Goal: Task Accomplishment & Management: Use online tool/utility

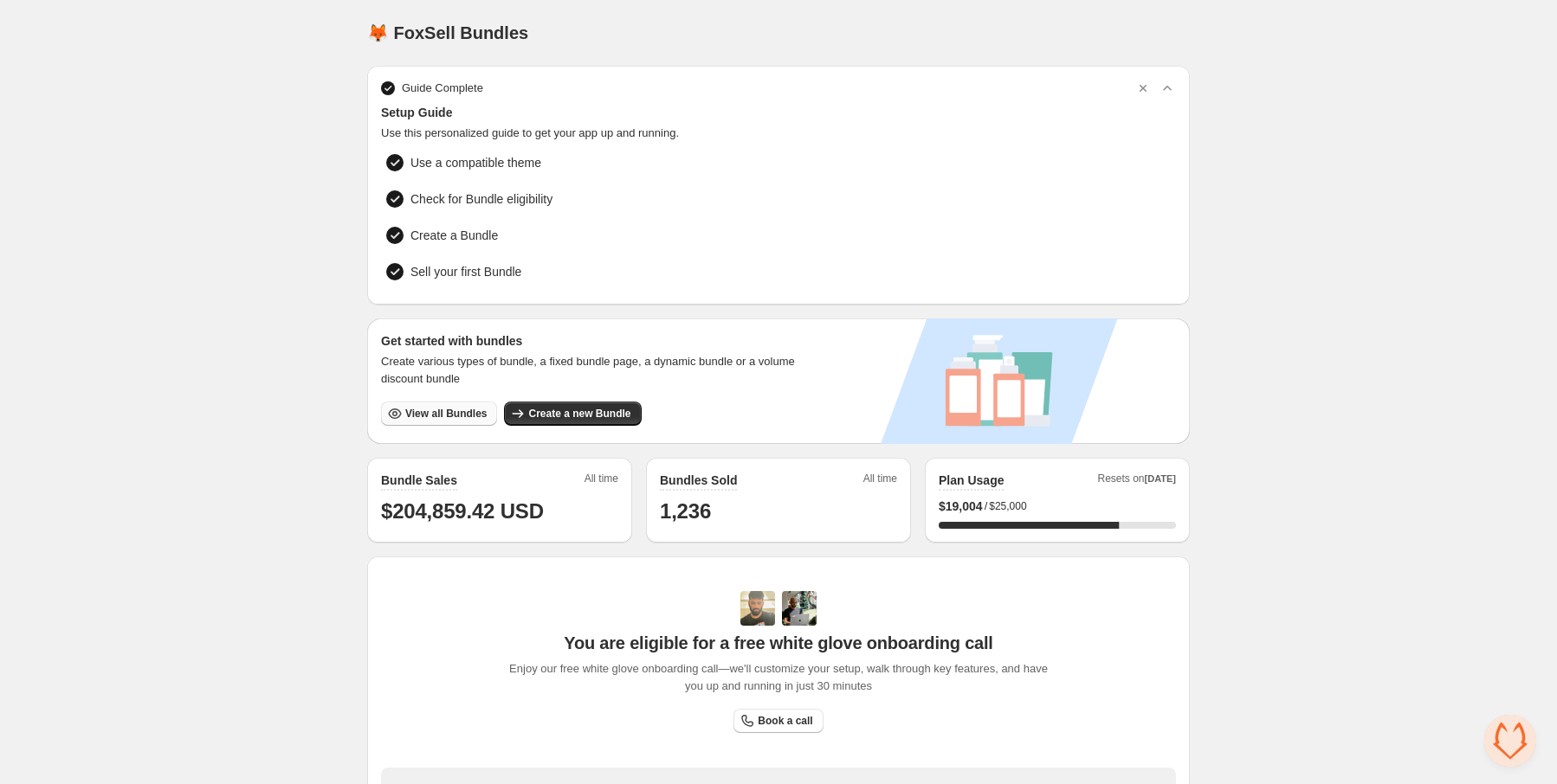
click at [462, 419] on button "View all Bundles" at bounding box center [439, 413] width 116 height 24
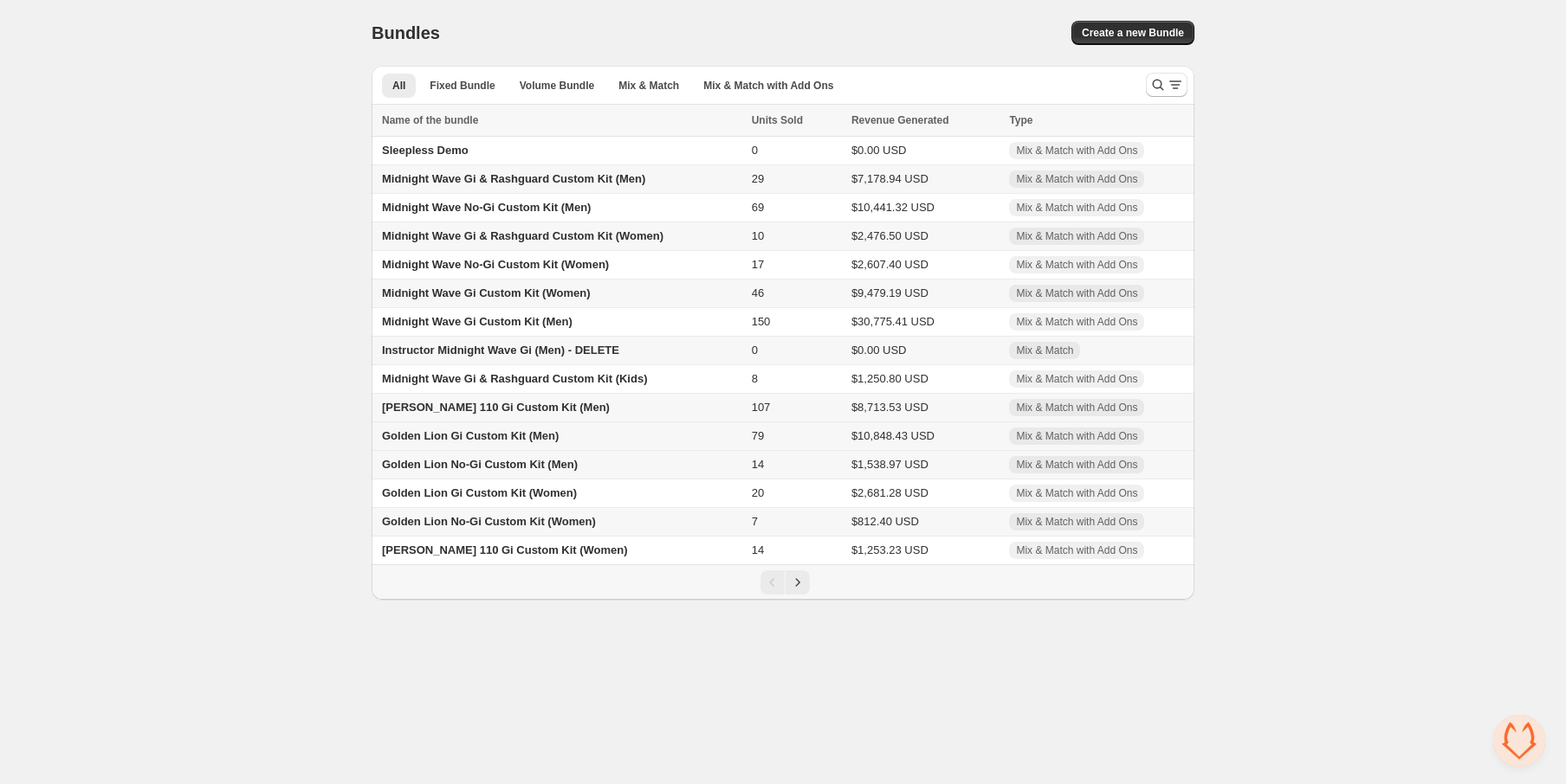
click at [497, 438] on span "Golden Lion Gi Custom Kit (Men)" at bounding box center [470, 436] width 177 height 13
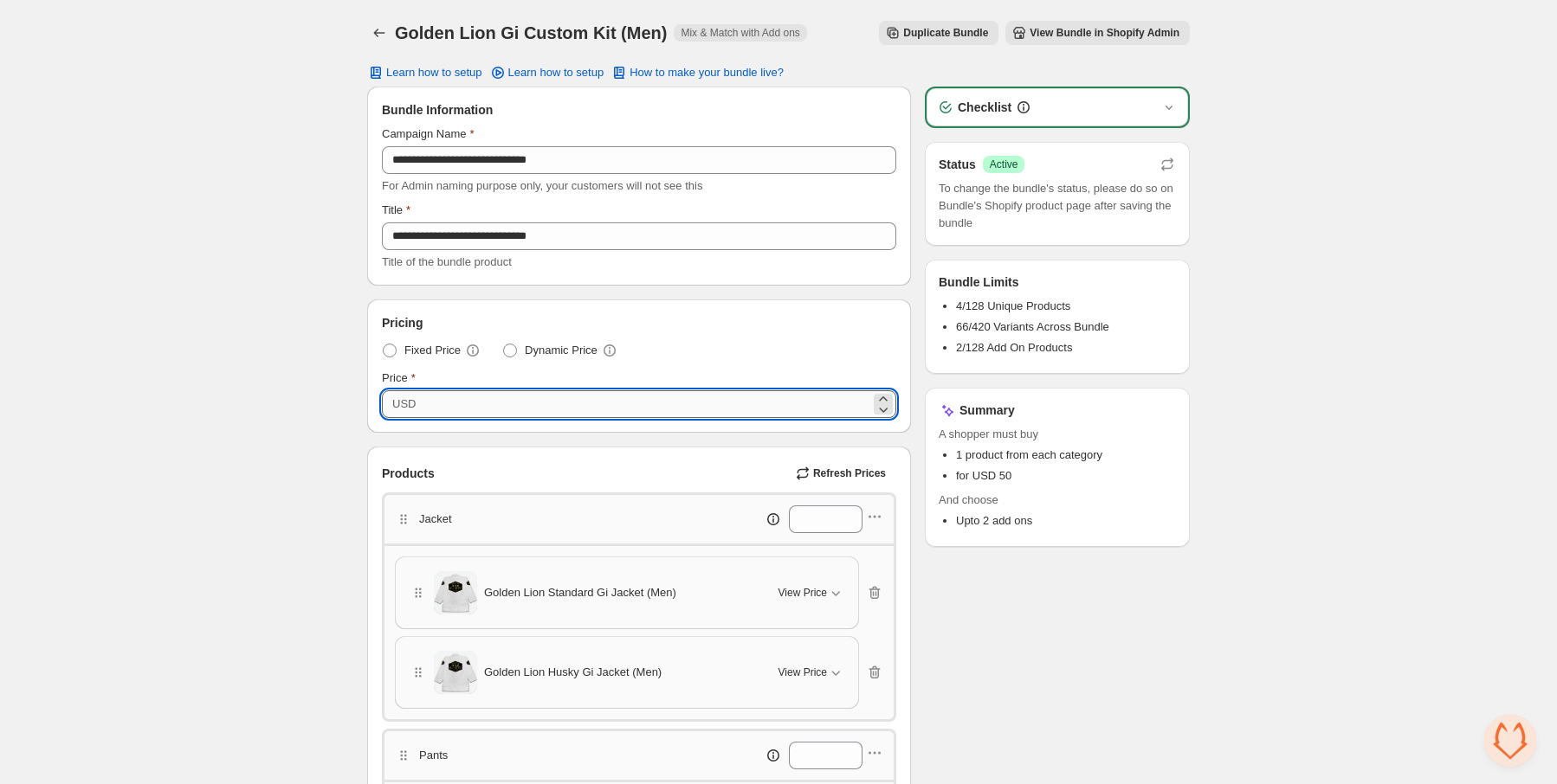
click at [504, 408] on input "**" at bounding box center [645, 404] width 449 height 28
click at [375, 33] on icon "Back" at bounding box center [380, 33] width 11 height 9
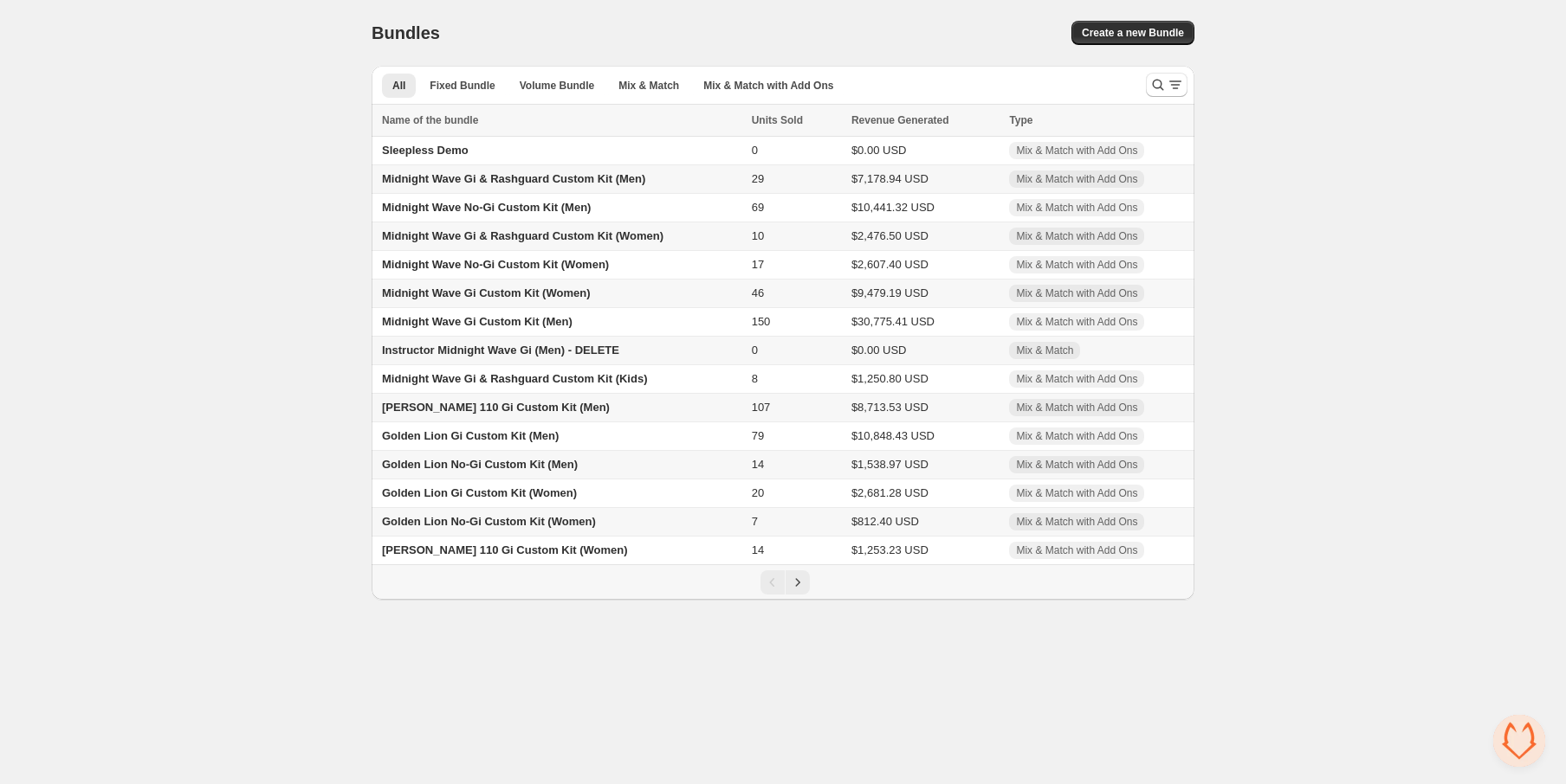
click at [446, 176] on span "Midnight Wave Gi & Rashguard Custom Kit (Men)" at bounding box center [514, 179] width 264 height 13
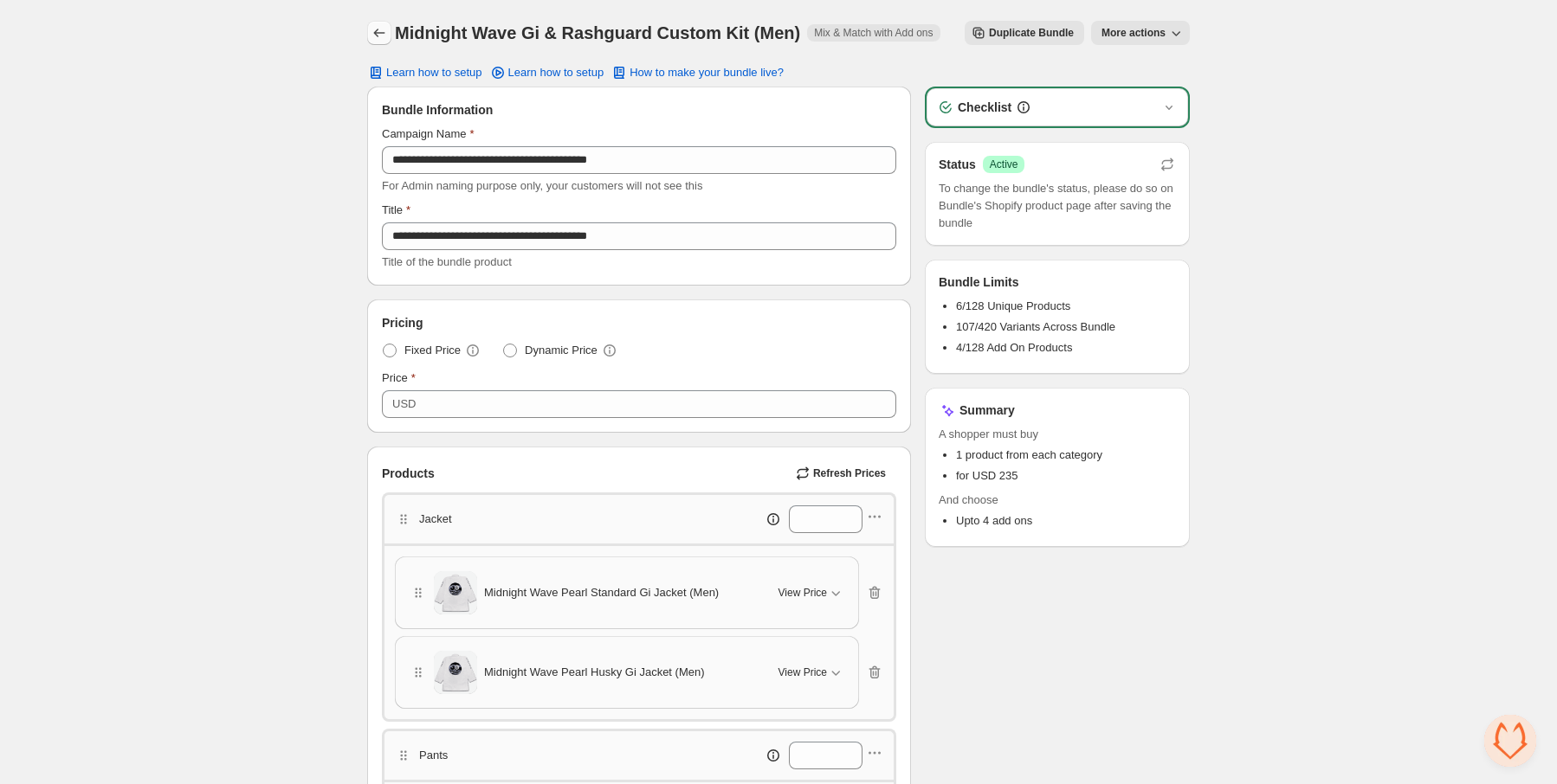
click at [377, 32] on icon "Back" at bounding box center [379, 32] width 17 height 17
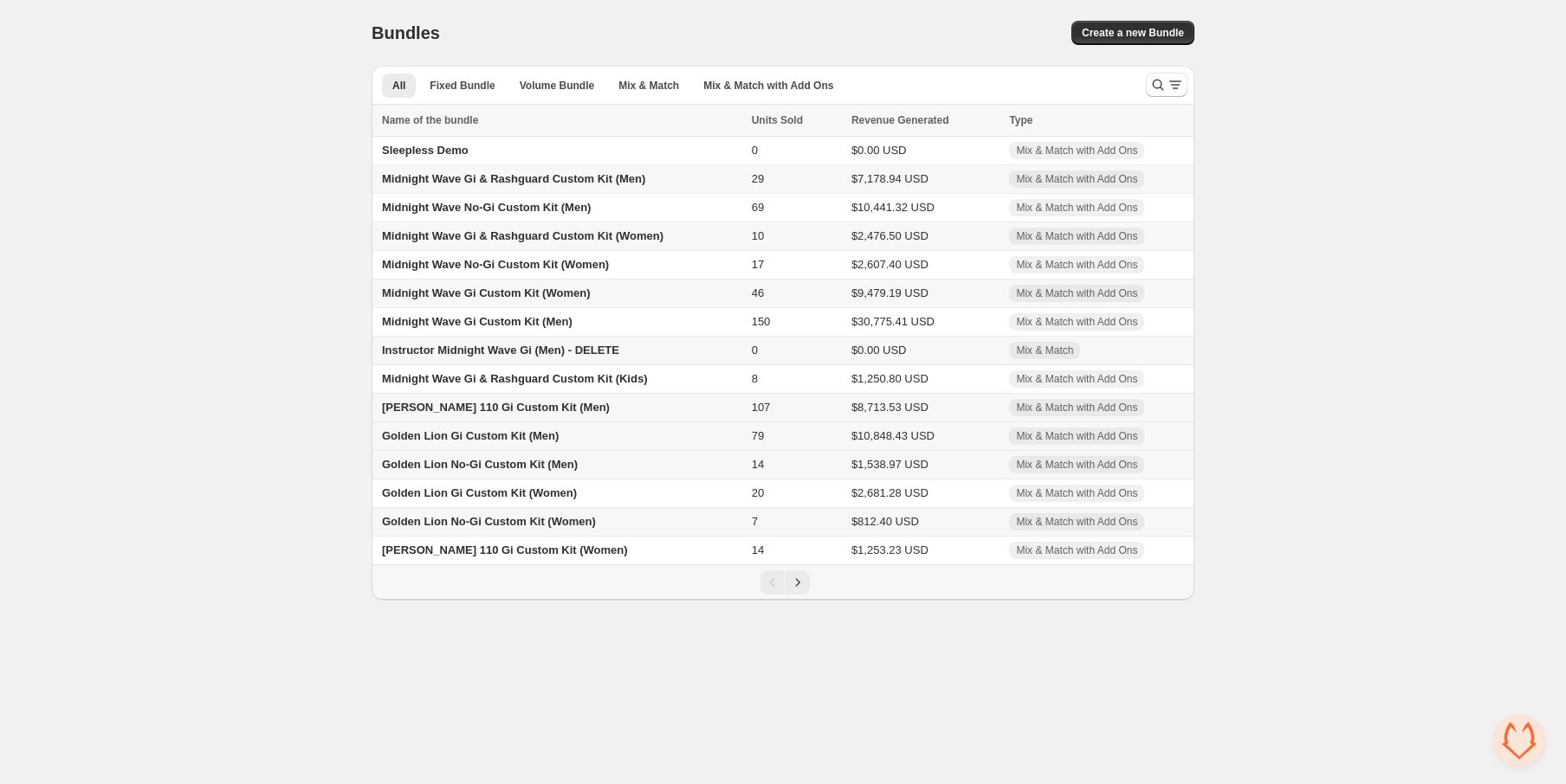
click at [505, 438] on span "Golden Lion Gi Custom Kit (Men)" at bounding box center [470, 436] width 177 height 13
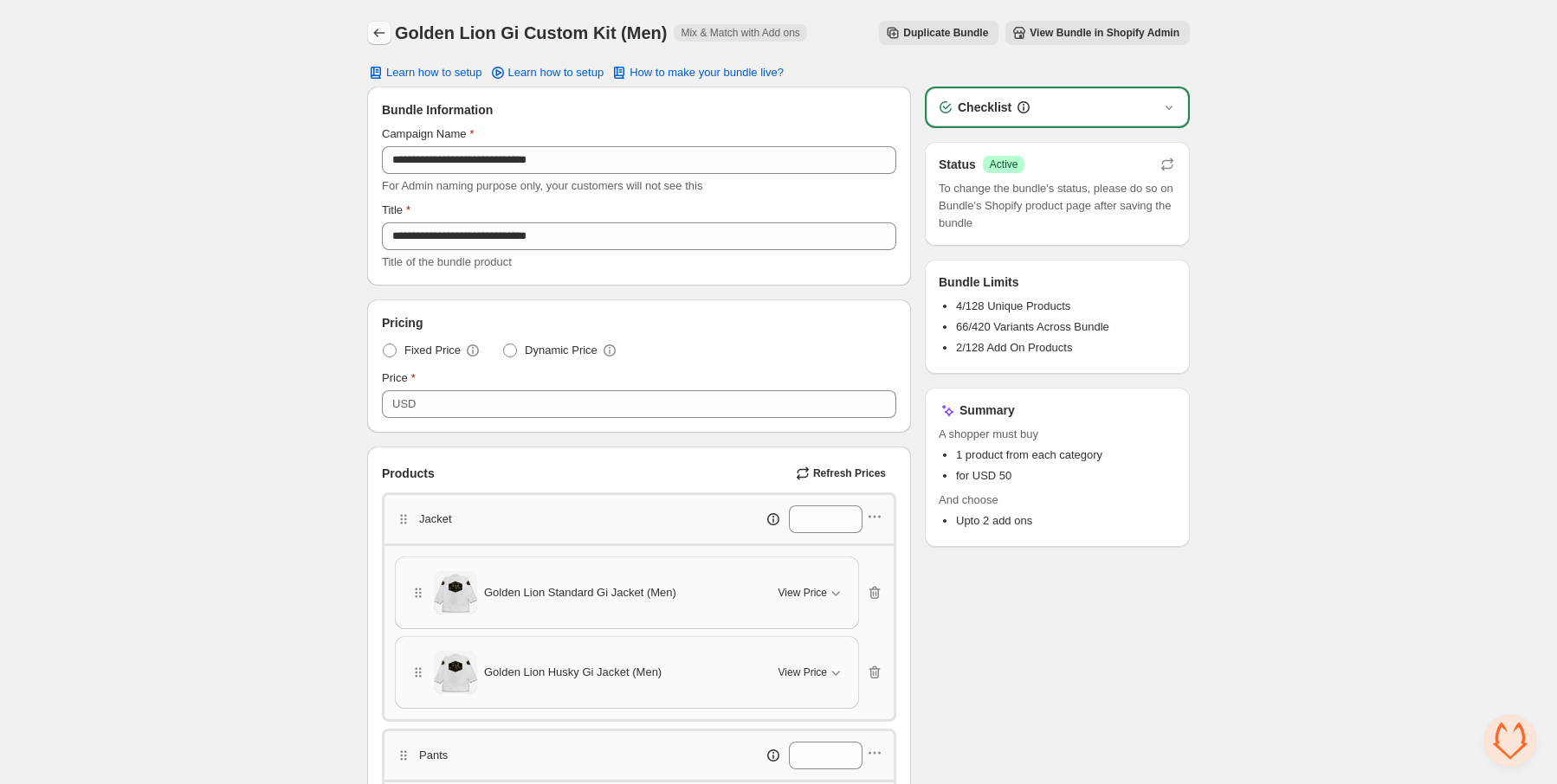
click at [383, 36] on icon "Back" at bounding box center [379, 32] width 17 height 17
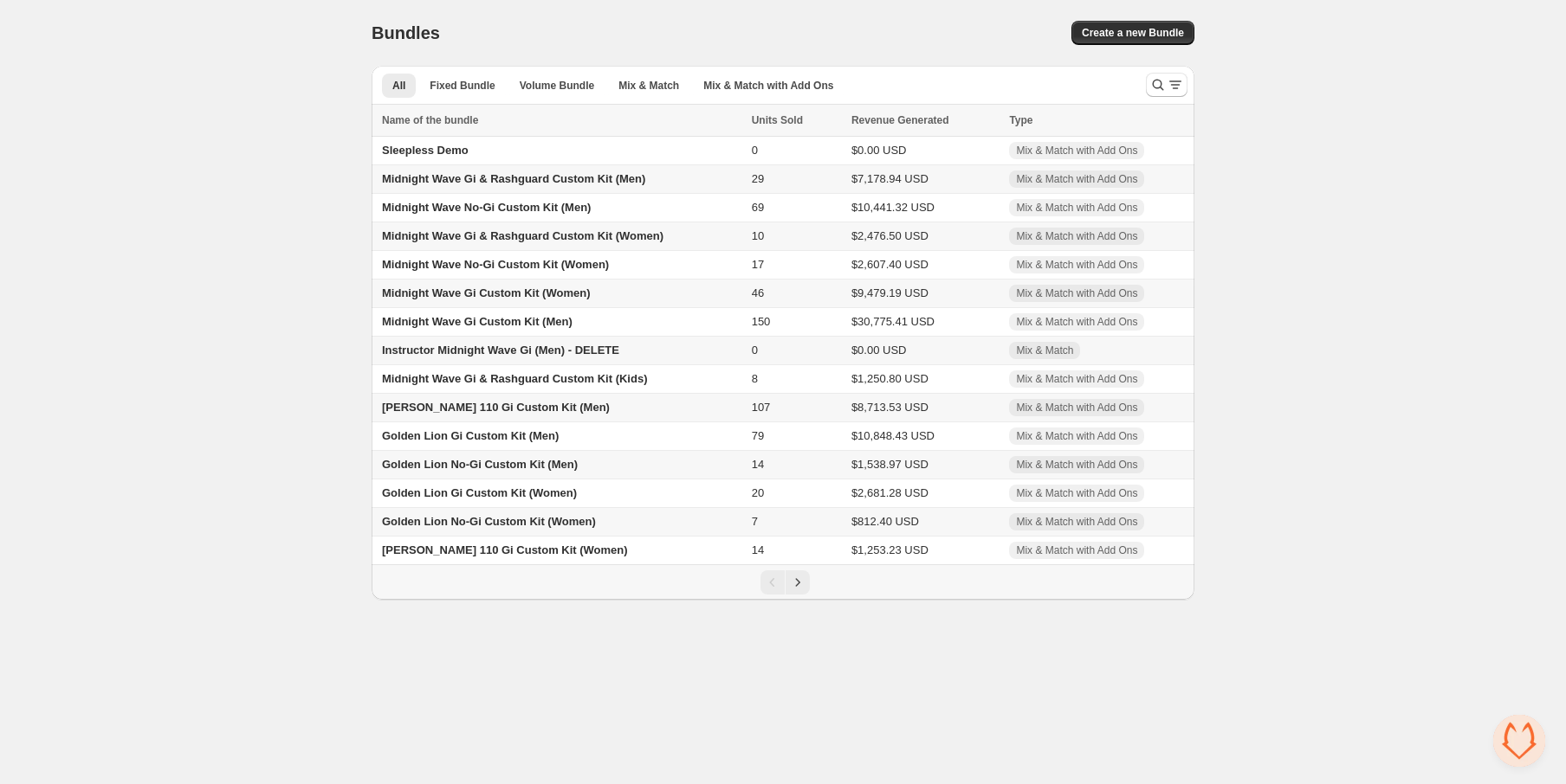
click at [464, 465] on span "Golden Lion No-Gi Custom Kit (Men)" at bounding box center [479, 465] width 196 height 13
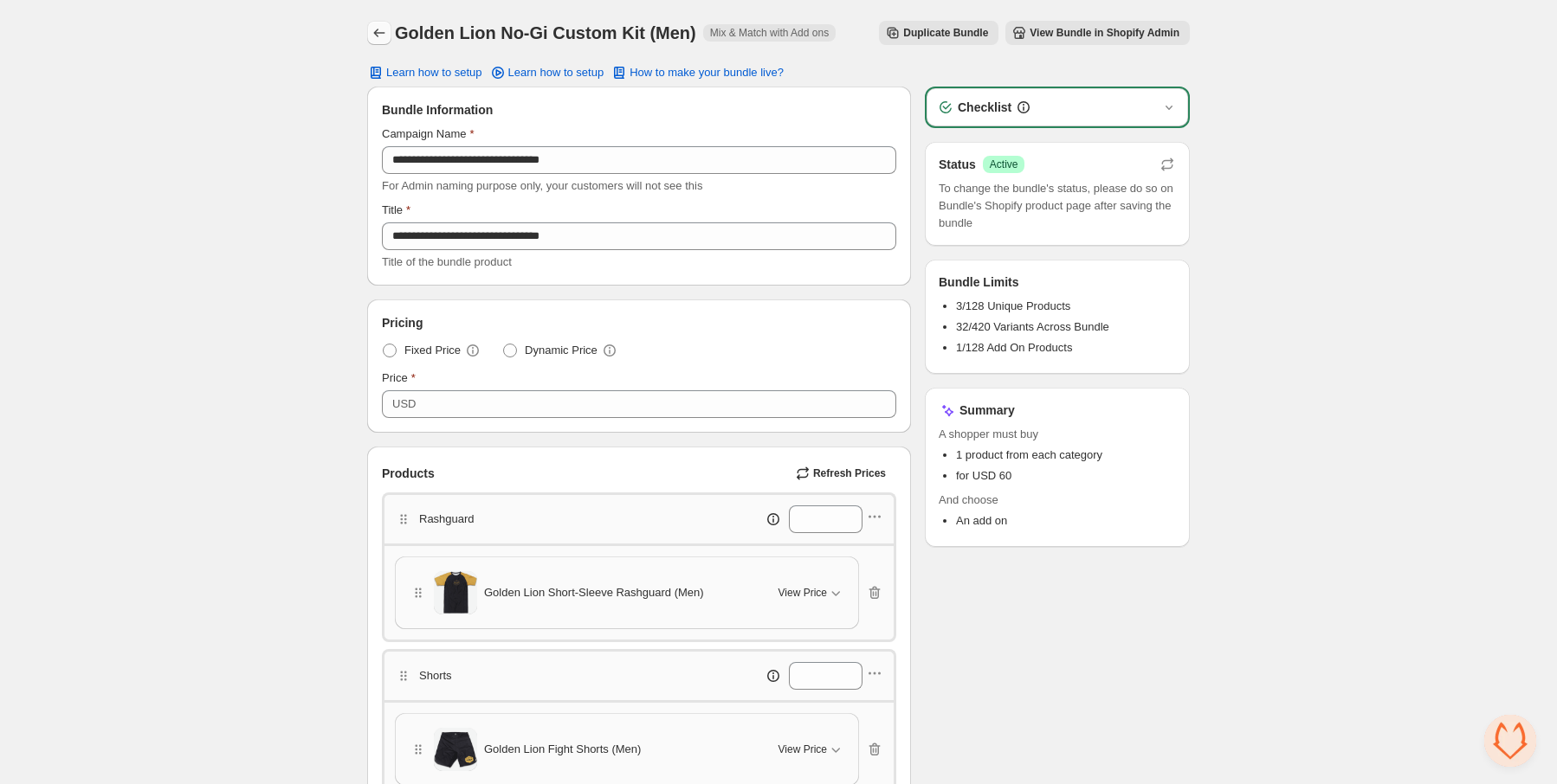
click at [377, 35] on icon "Back" at bounding box center [379, 32] width 17 height 17
